Goal: Find contact information

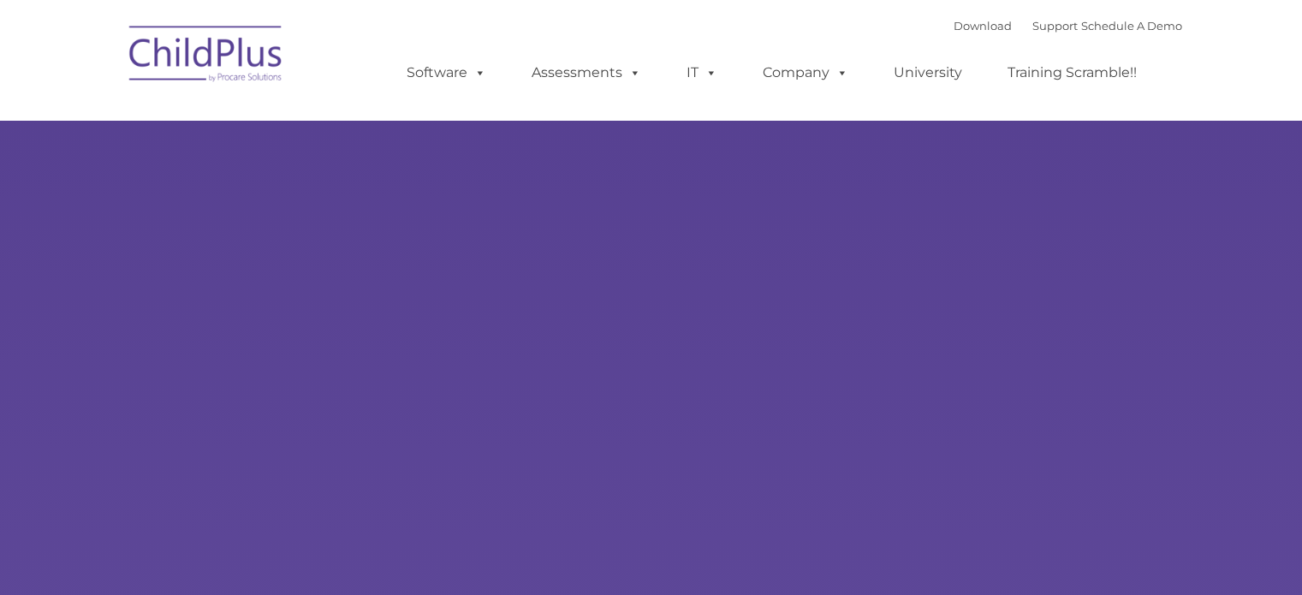
type input ""
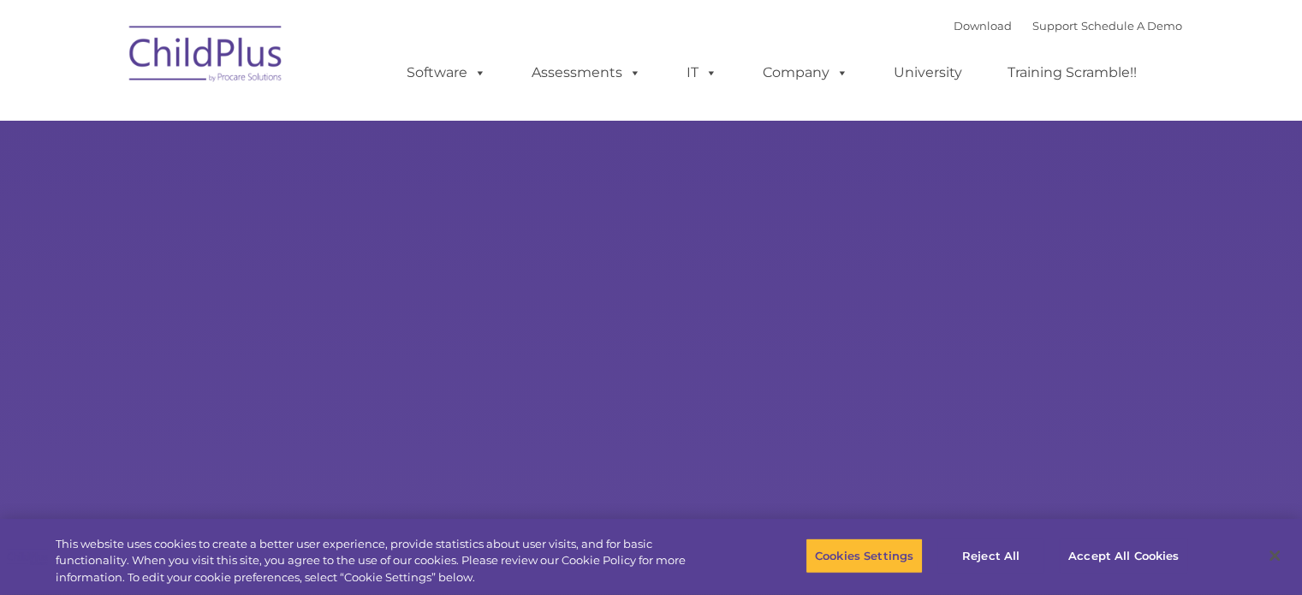
select select "MEDIUM"
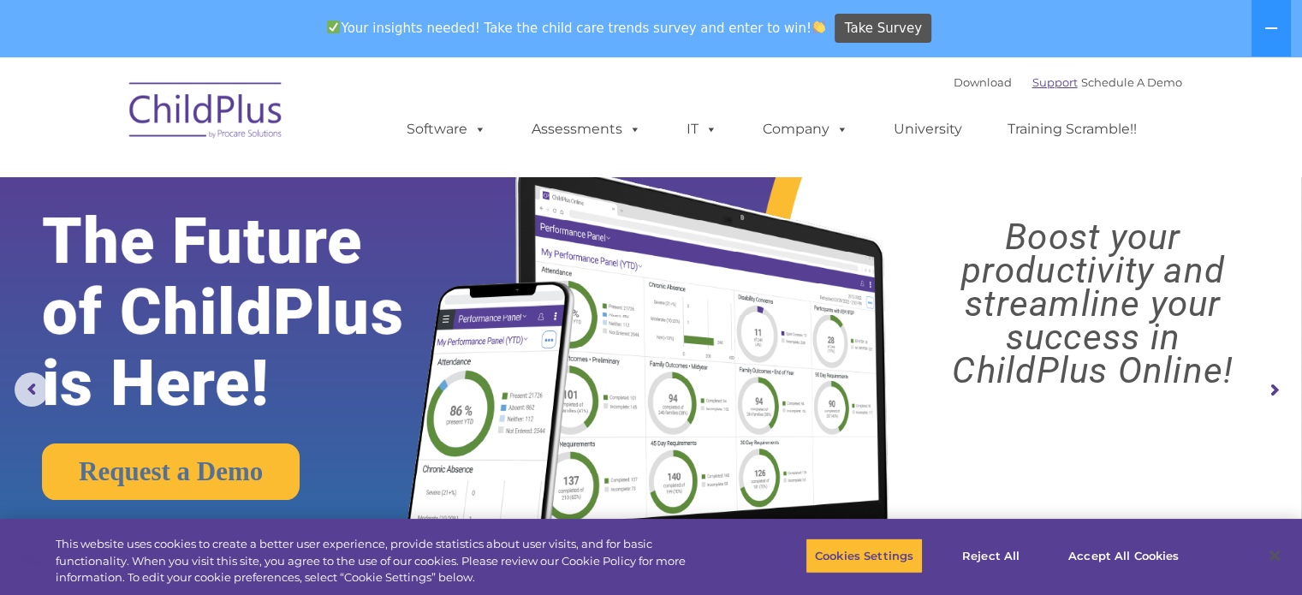
click at [1032, 79] on link "Support" at bounding box center [1054, 82] width 45 height 14
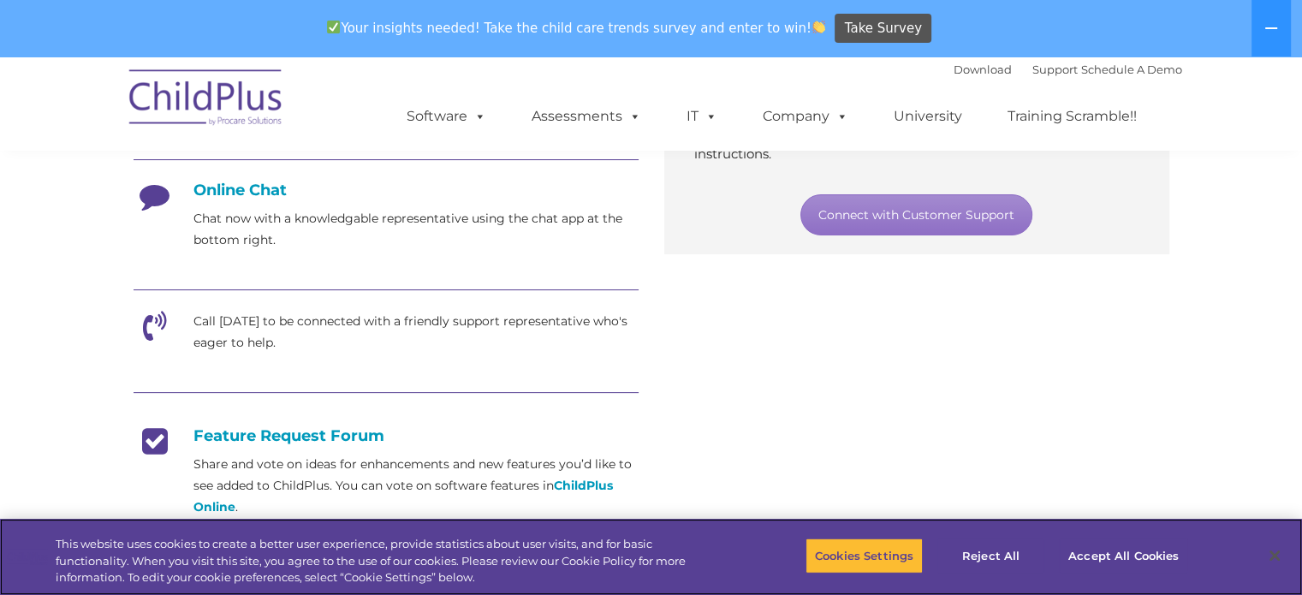
scroll to position [454, 0]
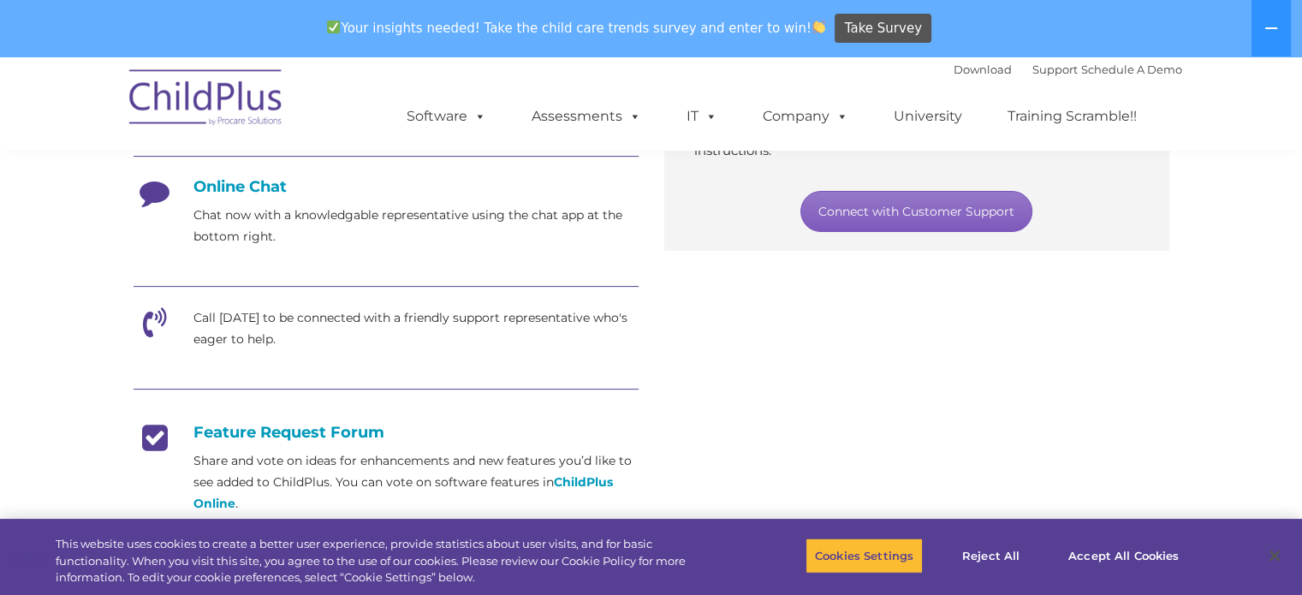
click at [983, 212] on link "Connect with Customer Support" at bounding box center [916, 211] width 232 height 41
click at [1112, 558] on button "Accept All Cookies" at bounding box center [1123, 556] width 129 height 36
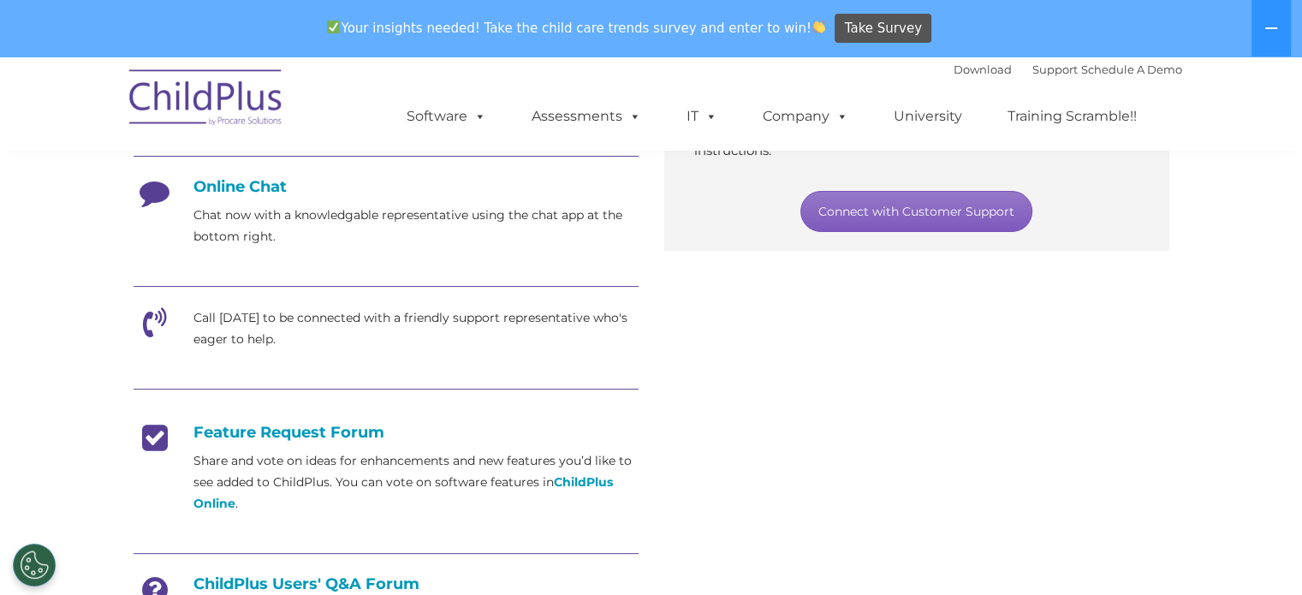
click at [920, 211] on link "Connect with Customer Support" at bounding box center [916, 211] width 232 height 41
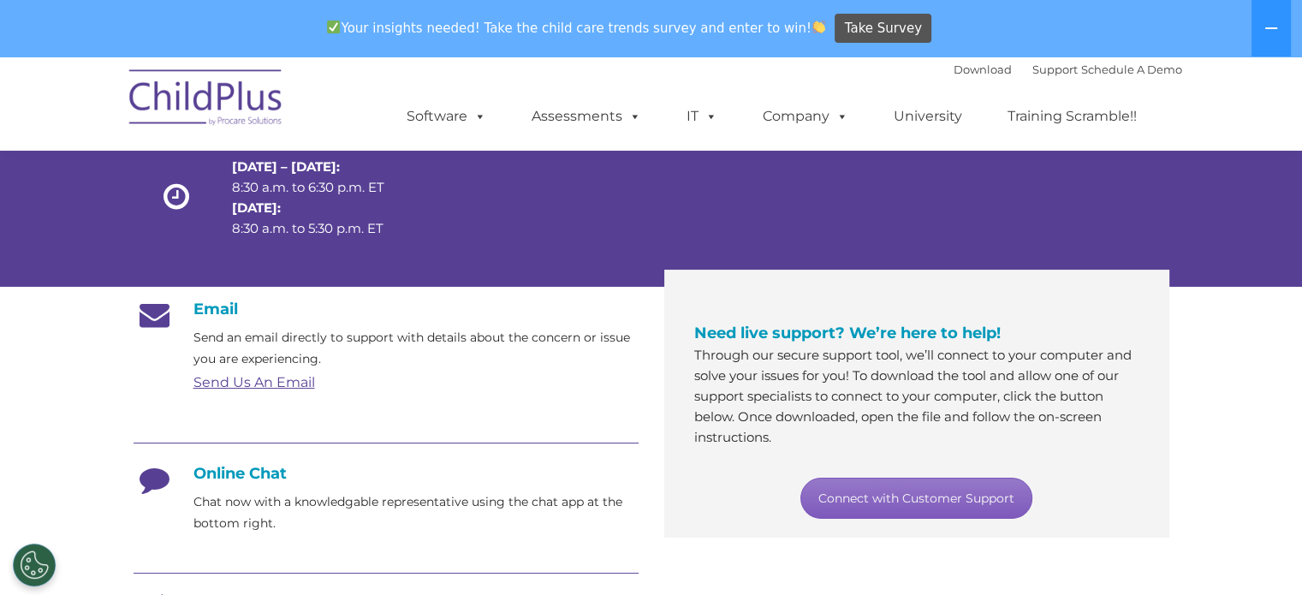
scroll to position [174, 0]
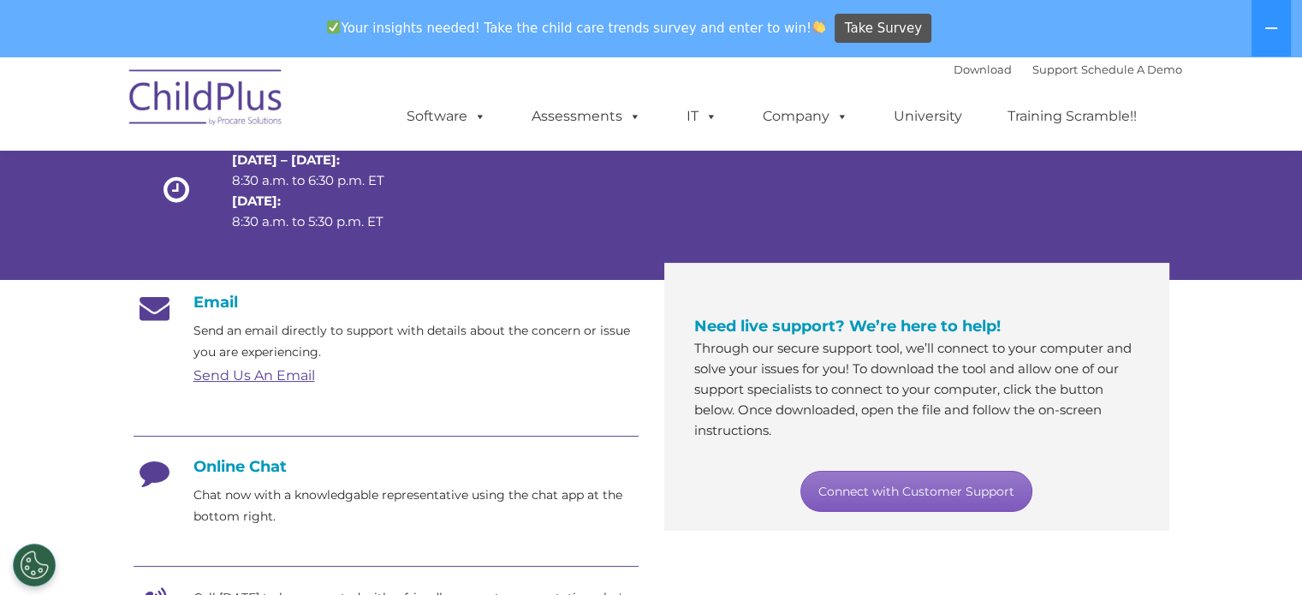
click at [908, 473] on link "Connect with Customer Support" at bounding box center [916, 491] width 232 height 41
drag, startPoint x: 908, startPoint y: 473, endPoint x: 893, endPoint y: 497, distance: 28.5
click at [893, 497] on link "Connect with Customer Support" at bounding box center [916, 491] width 232 height 41
click at [899, 498] on link "Connect with Customer Support" at bounding box center [916, 491] width 232 height 41
